Goal: Information Seeking & Learning: Learn about a topic

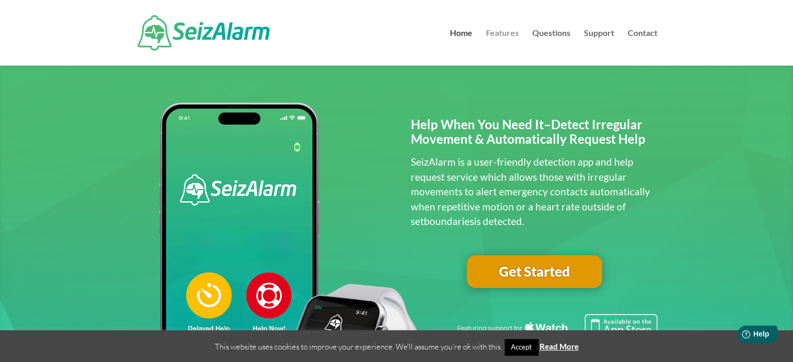
click at [502, 29] on link "Features" at bounding box center [502, 47] width 33 height 36
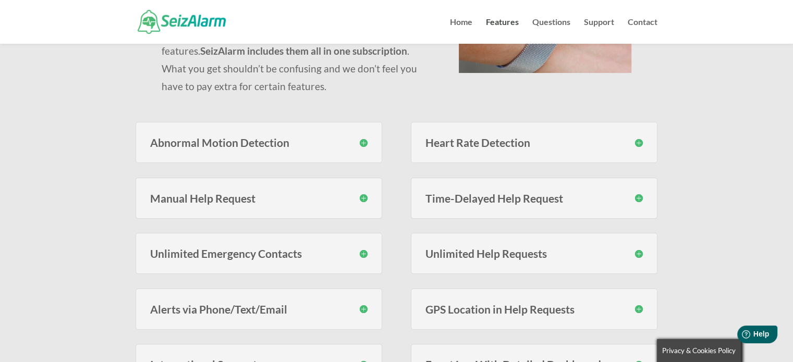
scroll to position [208, 0]
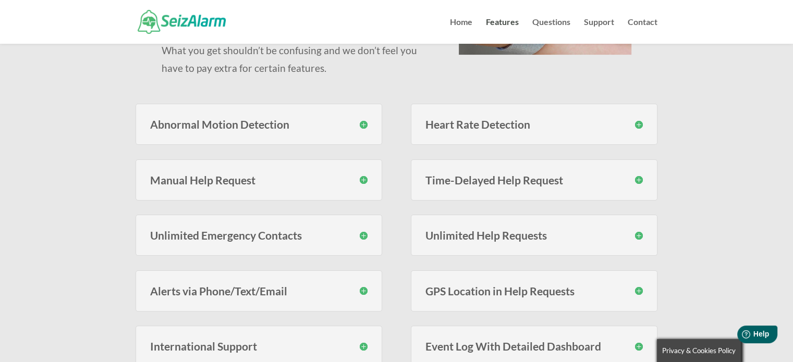
click at [365, 125] on h3 "Abnormal Motion Detection" at bounding box center [258, 124] width 217 height 11
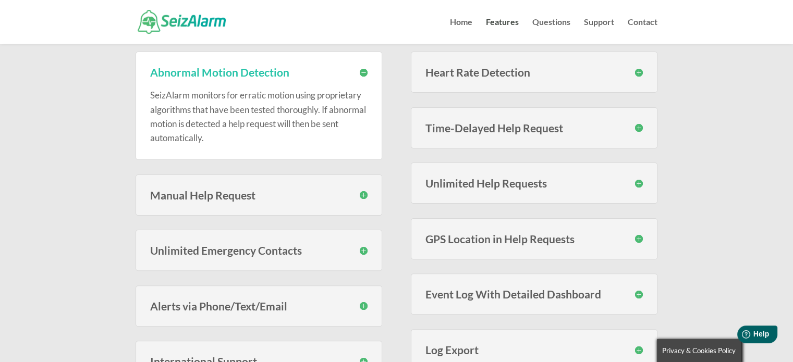
scroll to position [313, 0]
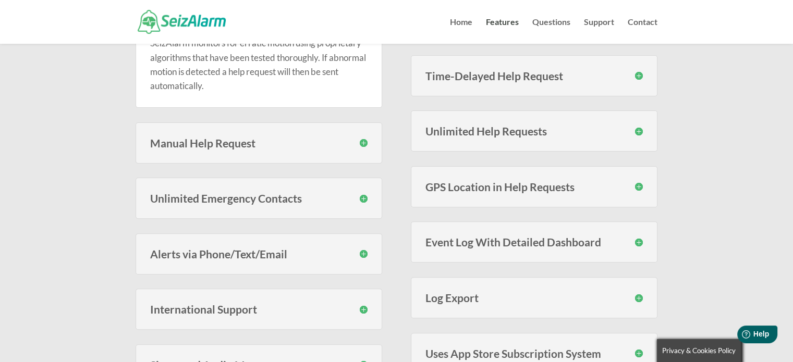
click at [364, 196] on h3 "Unlimited Emergency Contacts" at bounding box center [258, 198] width 217 height 11
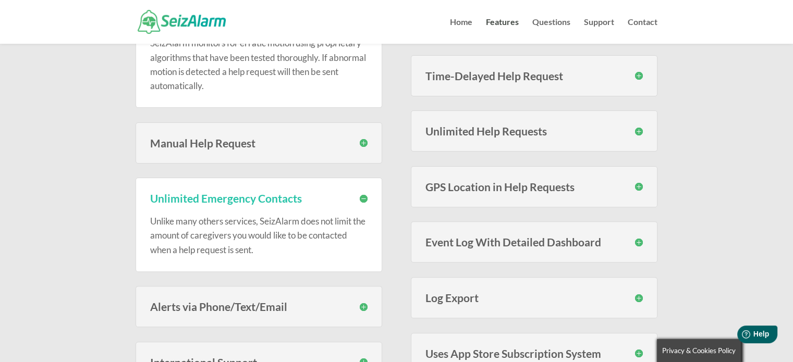
scroll to position [365, 0]
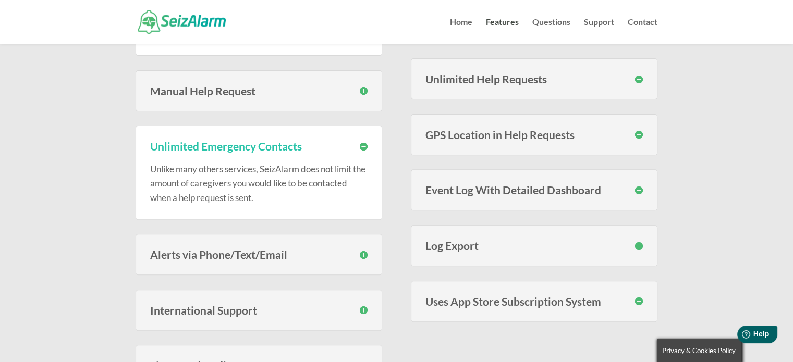
click at [363, 253] on h3 "Alerts via Phone/Text/Email" at bounding box center [258, 254] width 217 height 11
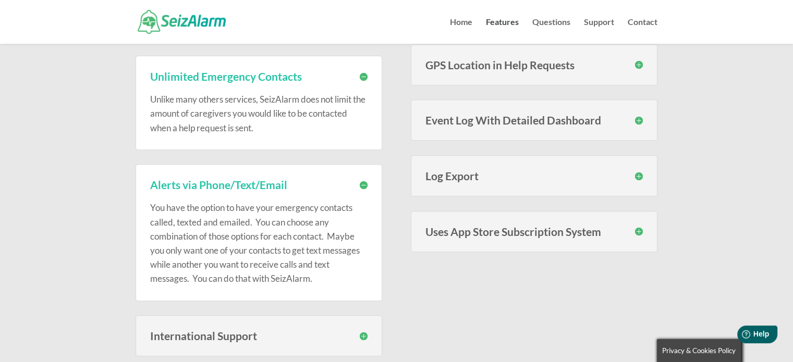
scroll to position [417, 0]
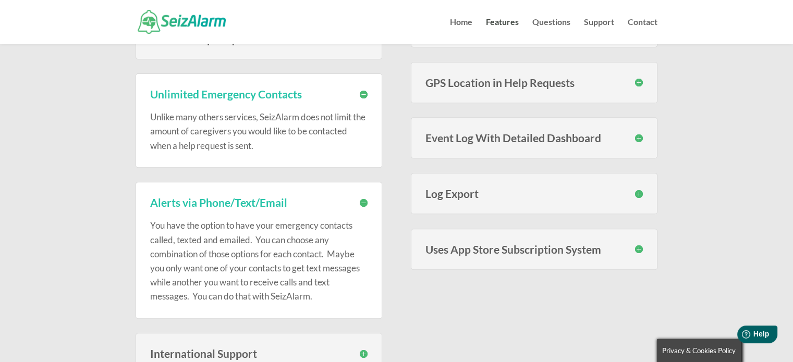
click at [637, 79] on h3 "GPS Location in Help Requests" at bounding box center [533, 82] width 217 height 11
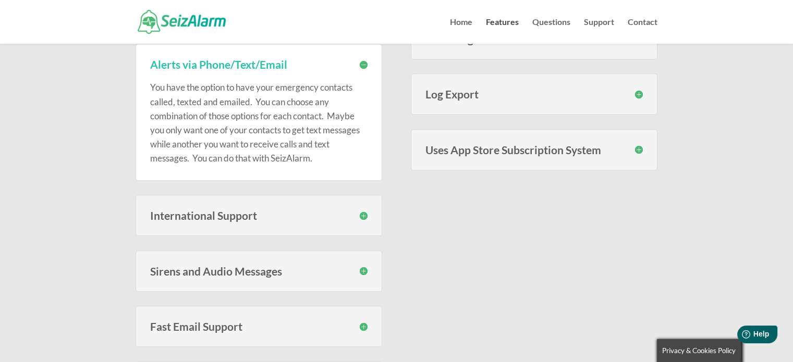
scroll to position [573, 0]
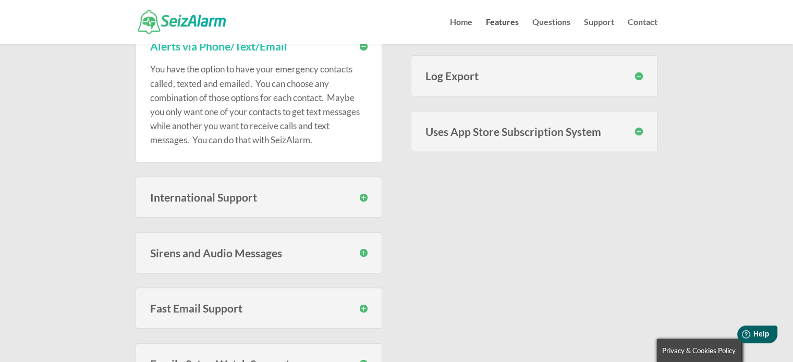
click at [364, 252] on h3 "Sirens and Audio Messages" at bounding box center [258, 252] width 217 height 11
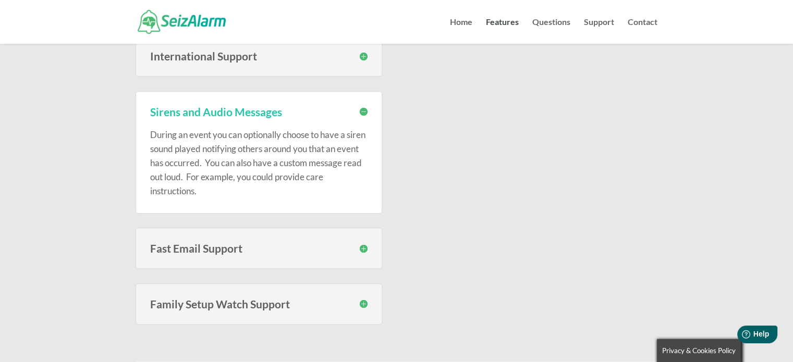
scroll to position [729, 0]
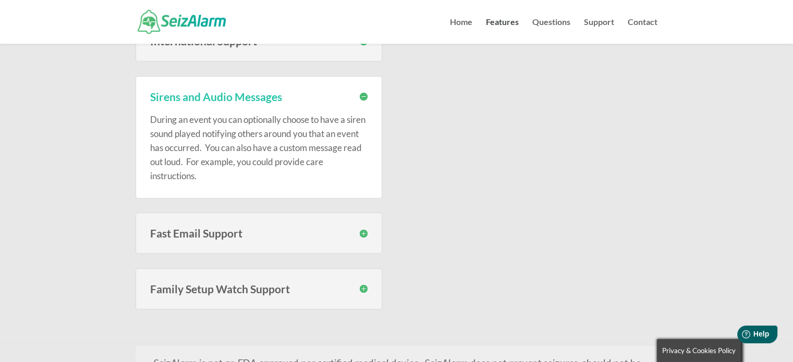
click at [366, 286] on h3 "Family Setup Watch Support" at bounding box center [258, 288] width 217 height 11
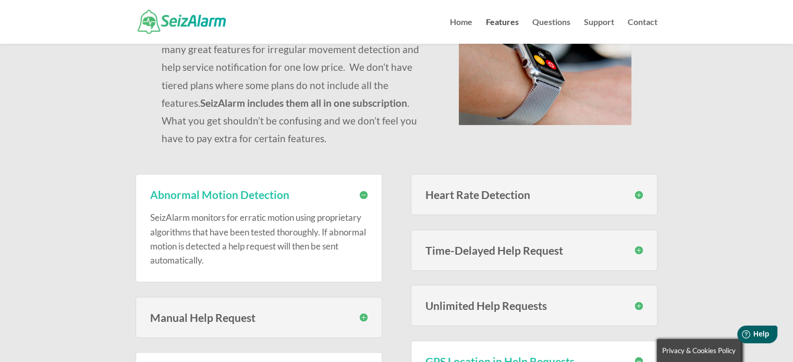
scroll to position [156, 0]
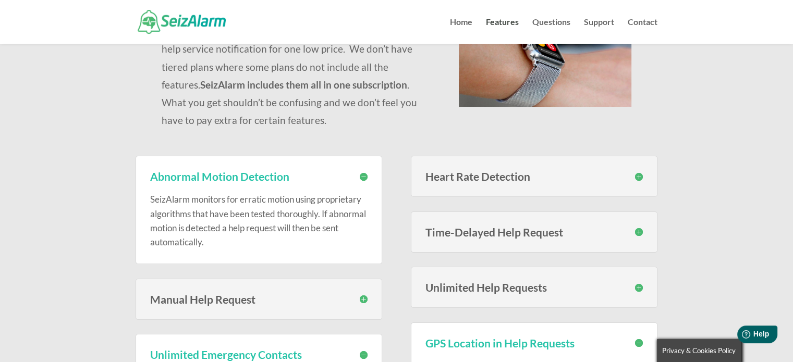
click at [637, 178] on h3 "Heart Rate Detection" at bounding box center [533, 176] width 217 height 11
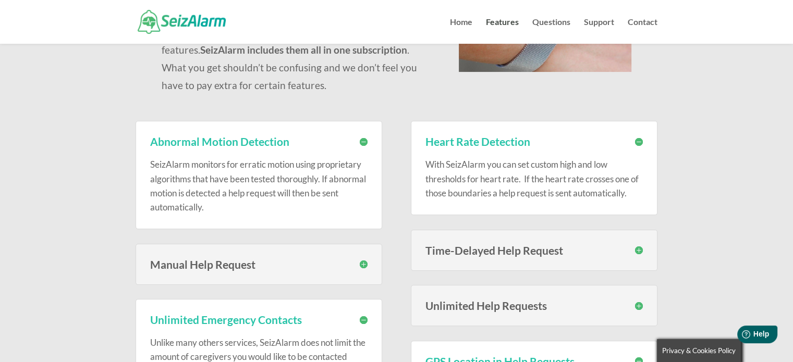
scroll to position [0, 0]
